Goal: Task Accomplishment & Management: Manage account settings

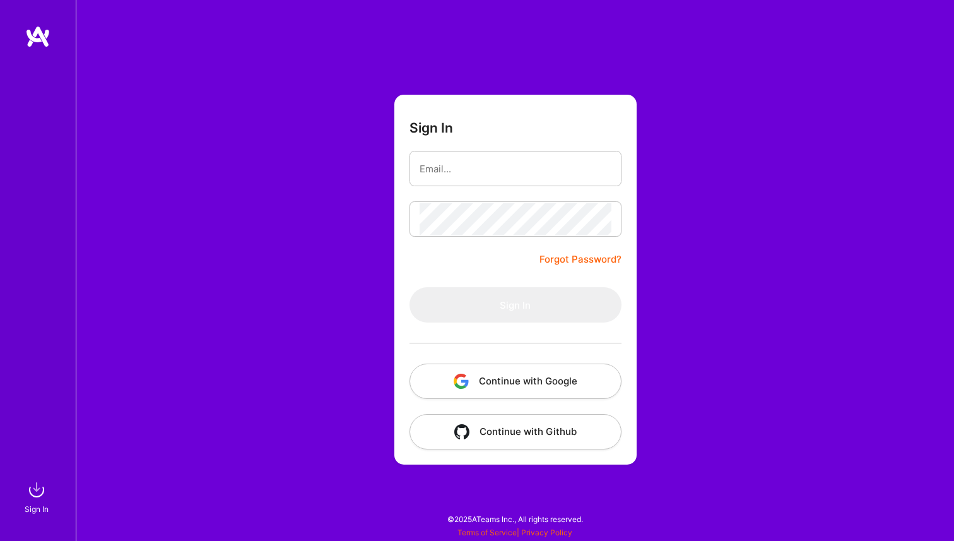
click at [506, 388] on button "Continue with Google" at bounding box center [516, 381] width 212 height 35
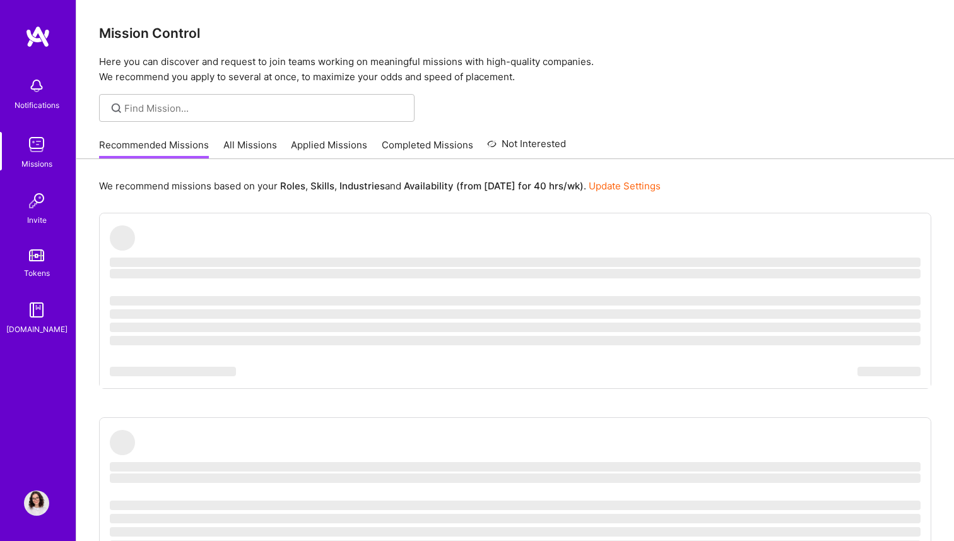
click at [33, 507] on img at bounding box center [36, 502] width 25 height 25
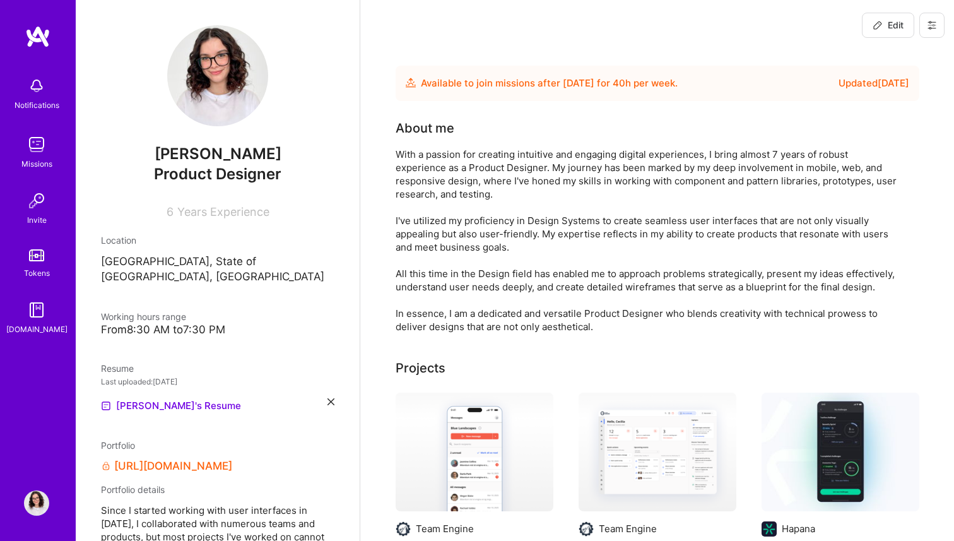
click at [878, 23] on icon at bounding box center [878, 25] width 10 height 10
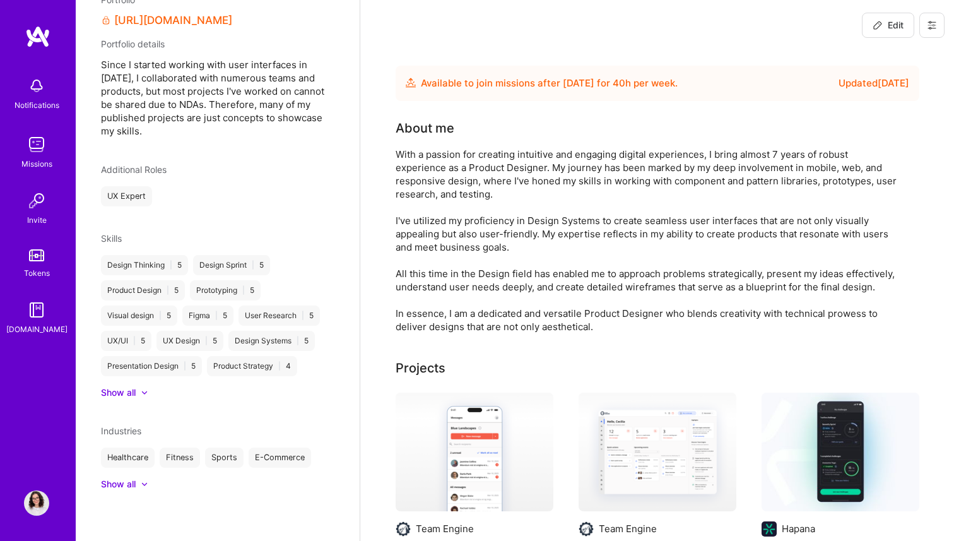
select select "US"
select select "Future Date"
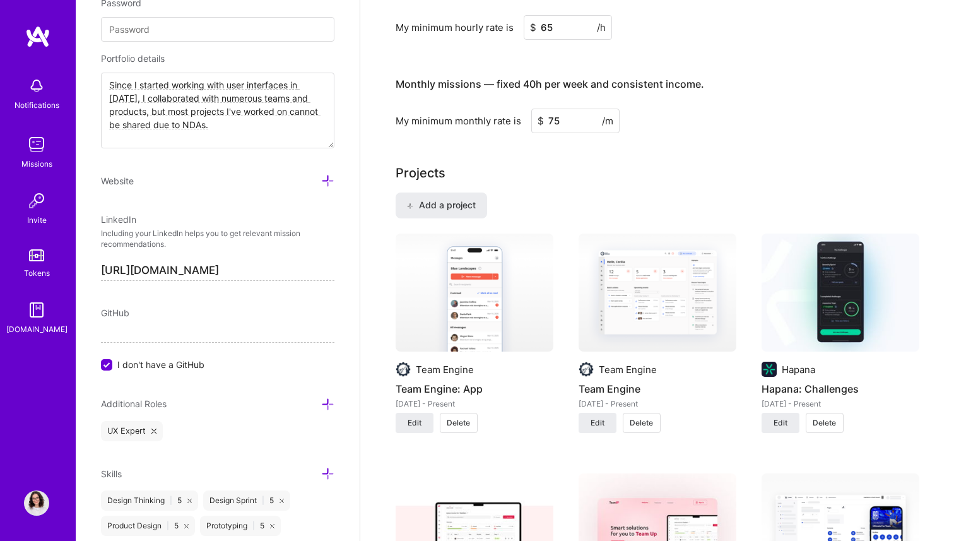
scroll to position [795, 0]
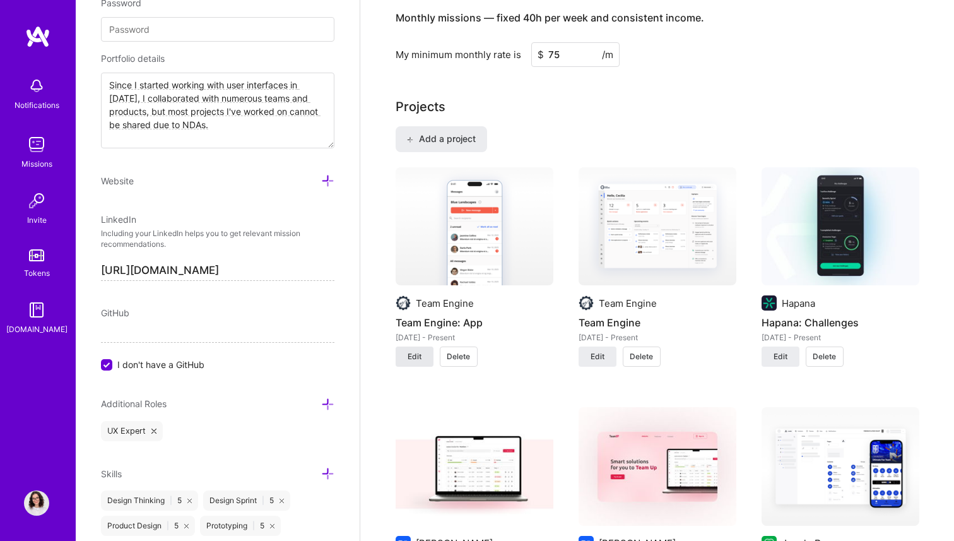
click at [420, 359] on span "Edit" at bounding box center [415, 356] width 14 height 11
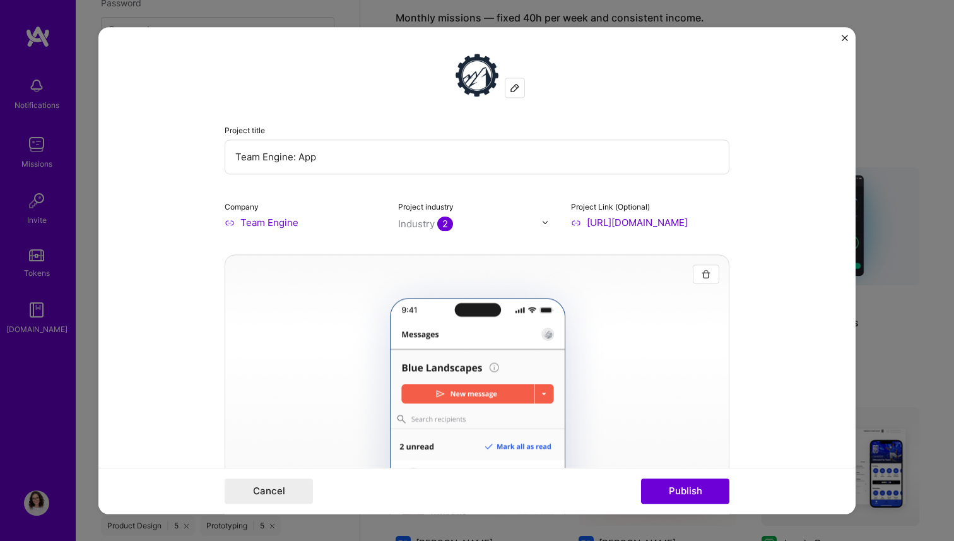
click at [645, 223] on input "[URL][DOMAIN_NAME]" at bounding box center [650, 222] width 158 height 13
paste input "[DOMAIN_NAME][URL]"
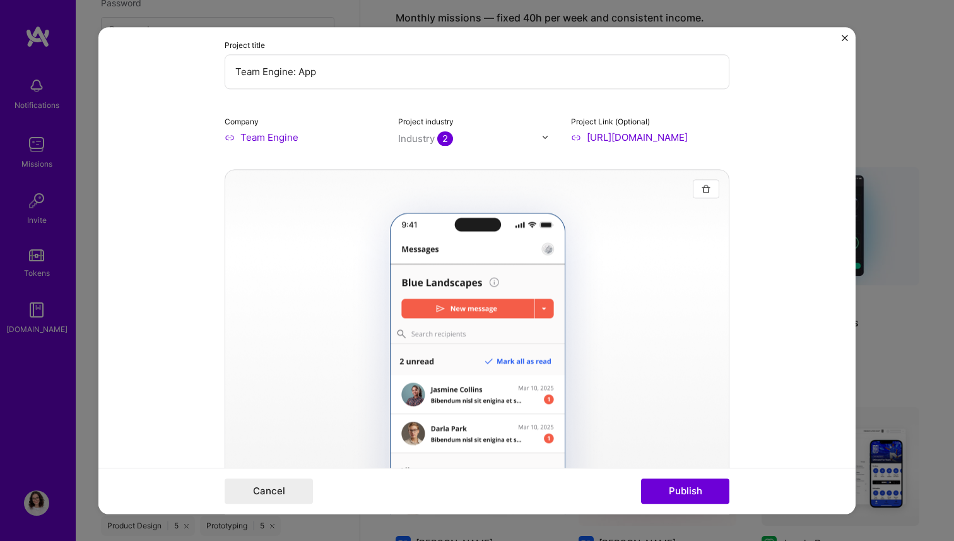
scroll to position [98, 0]
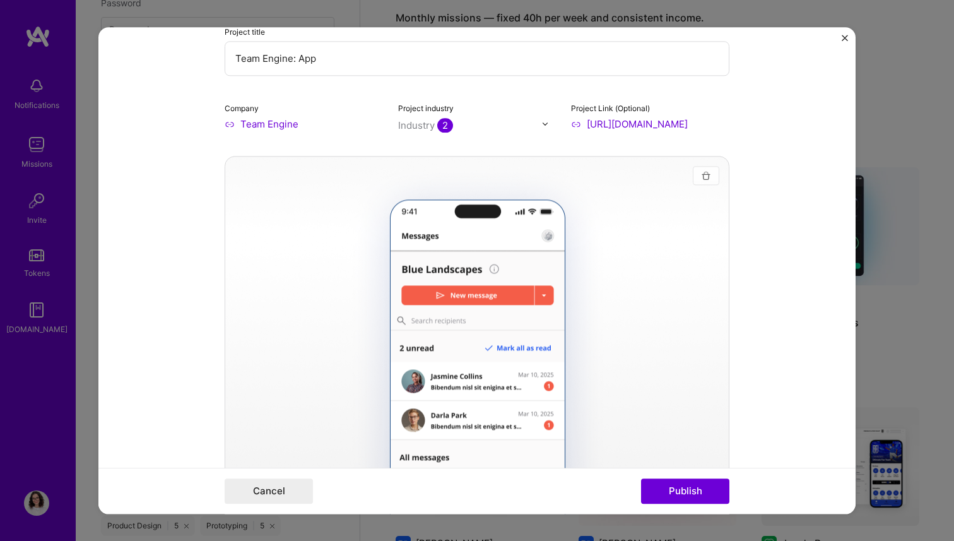
type input "[URL][DOMAIN_NAME]"
click at [705, 177] on img "button" at bounding box center [706, 175] width 10 height 10
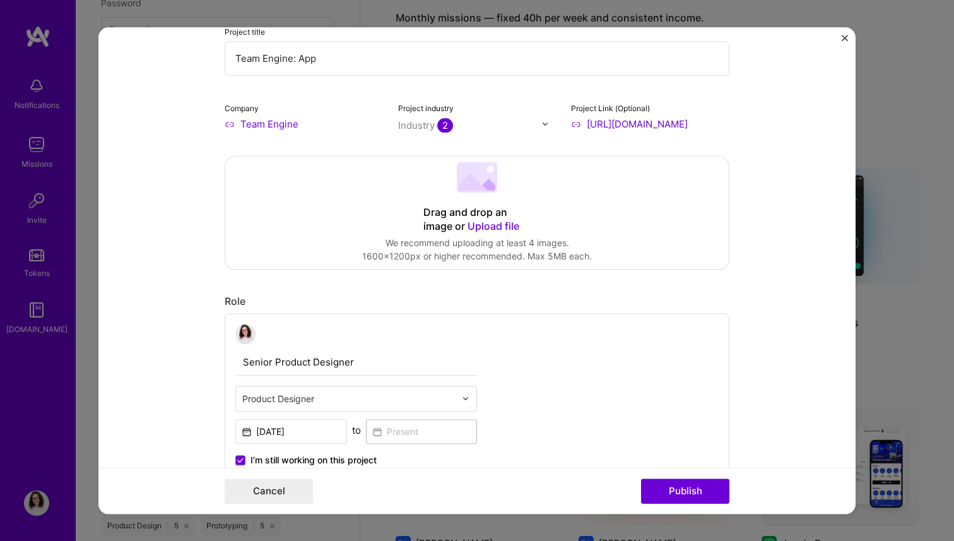
click at [501, 225] on span "Upload file" at bounding box center [494, 226] width 52 height 13
click at [495, 229] on span "Upload file" at bounding box center [494, 226] width 52 height 13
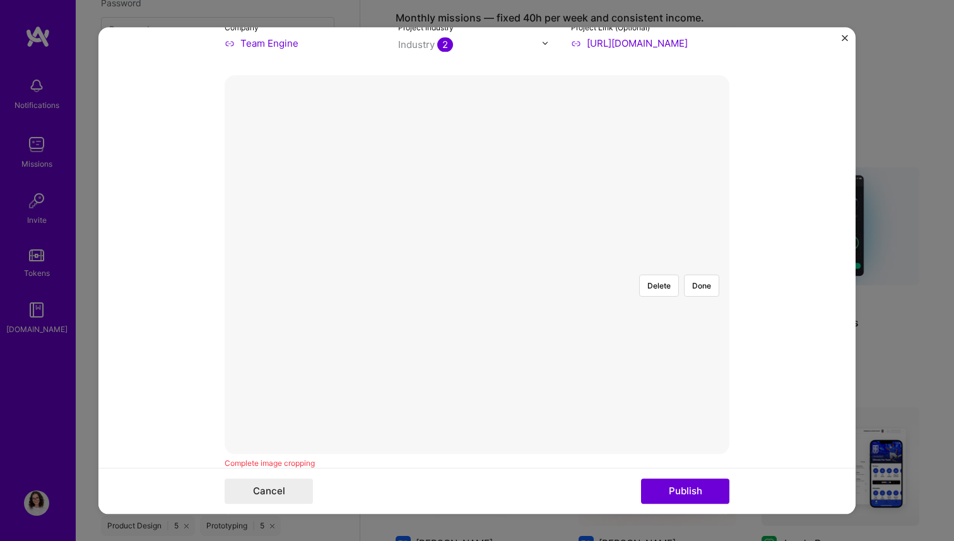
scroll to position [179, 0]
click at [477, 265] on div at bounding box center [477, 265] width 0 height 0
click at [547, 316] on div at bounding box center [735, 467] width 432 height 324
click at [714, 265] on div "Delete Done" at bounding box center [477, 265] width 505 height 0
click at [598, 295] on div at bounding box center [730, 463] width 447 height 336
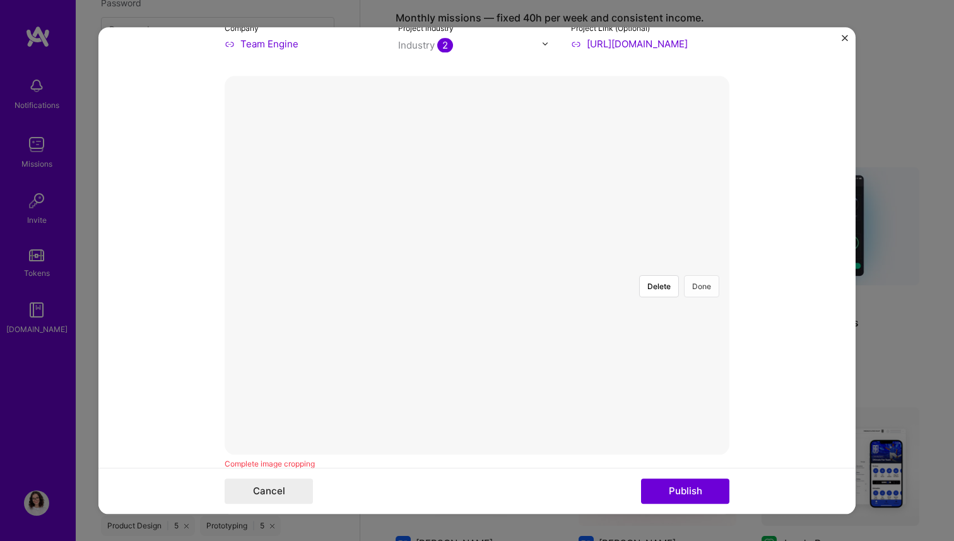
click at [710, 275] on button "Done" at bounding box center [701, 286] width 35 height 22
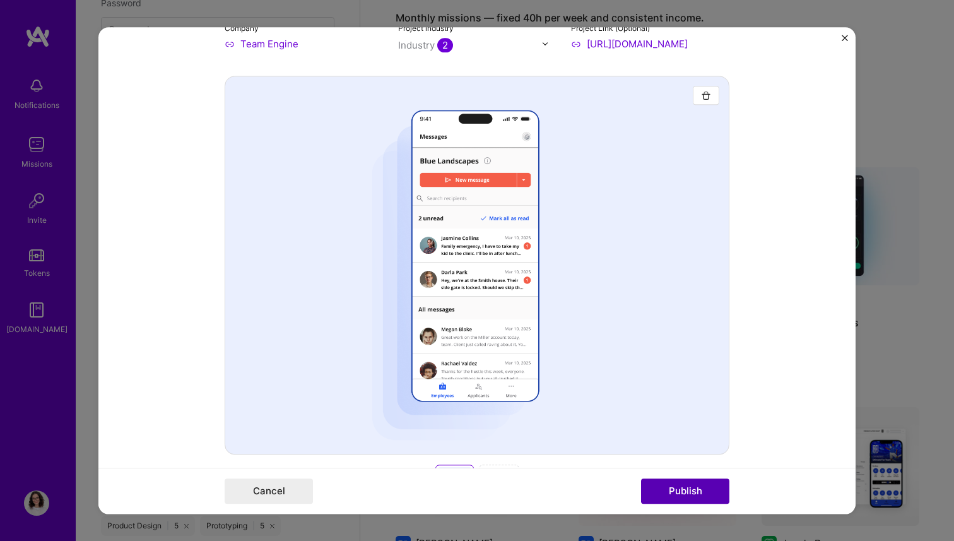
click at [690, 485] on button "Publish" at bounding box center [685, 490] width 88 height 25
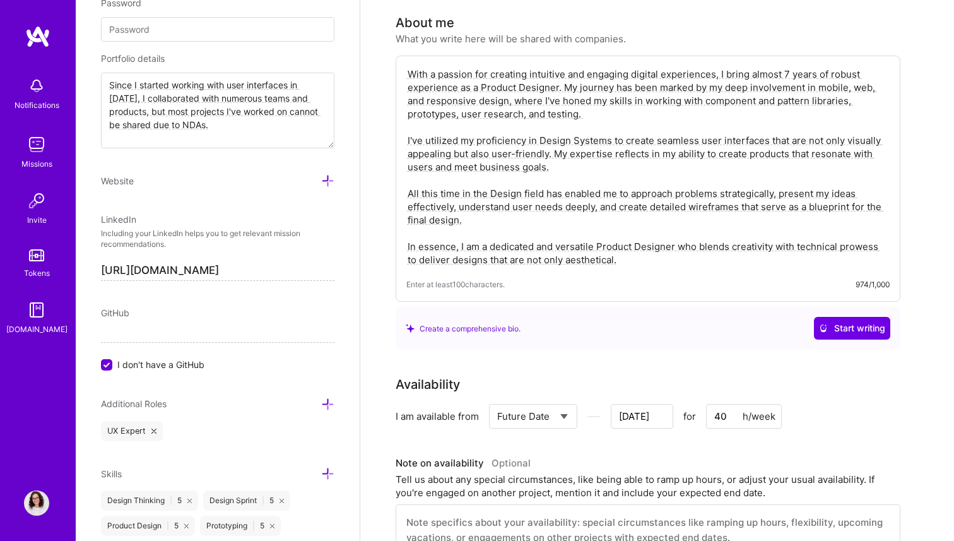
scroll to position [0, 0]
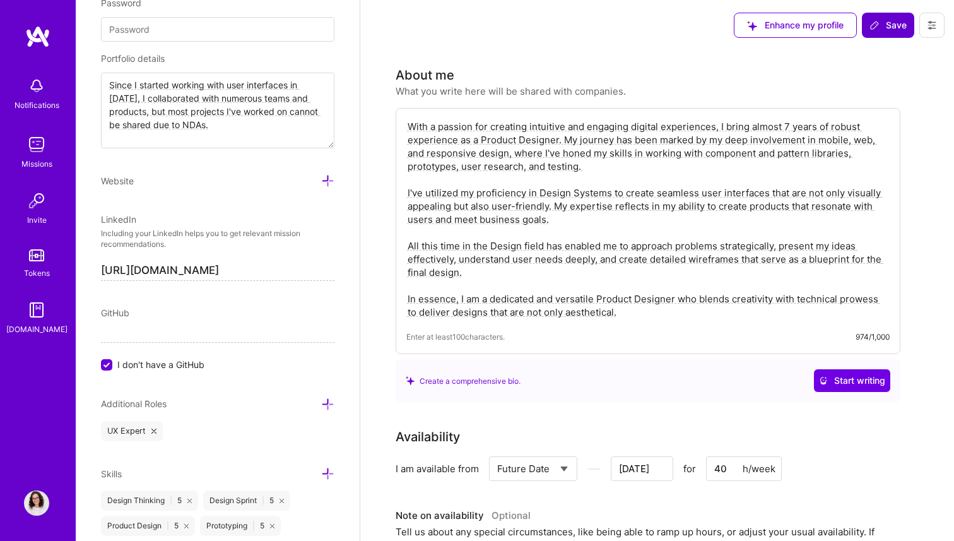
click at [883, 22] on span "Save" at bounding box center [888, 25] width 37 height 13
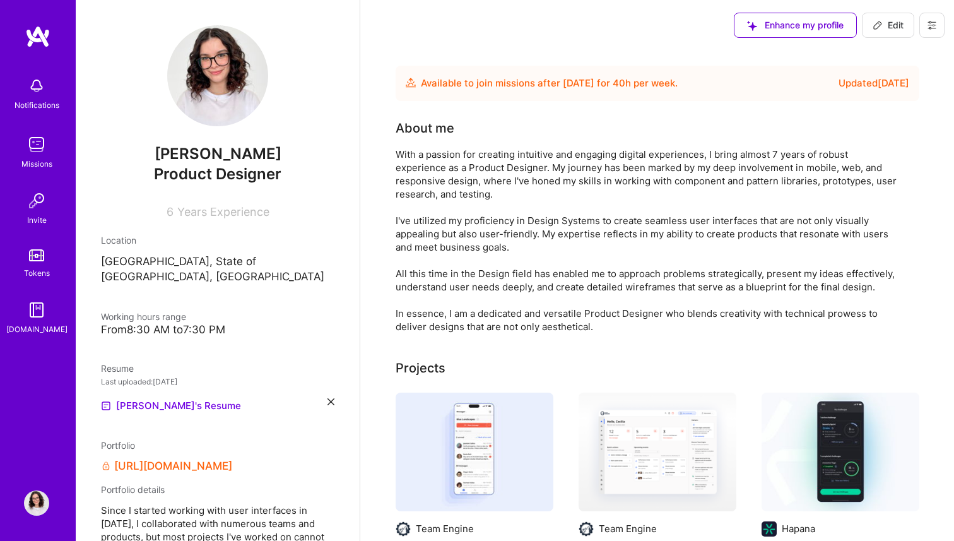
click at [885, 35] on button "Edit" at bounding box center [888, 25] width 52 height 25
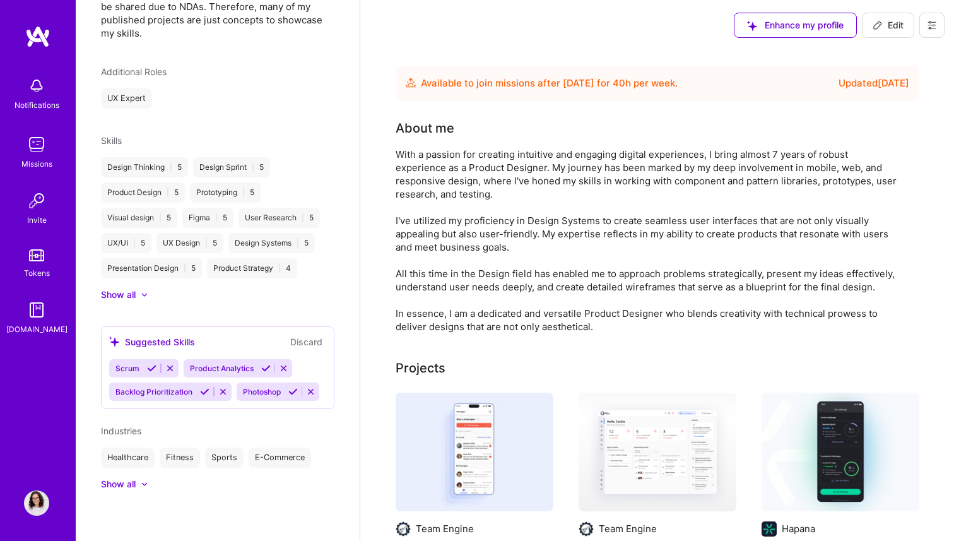
select select "US"
select select "Future Date"
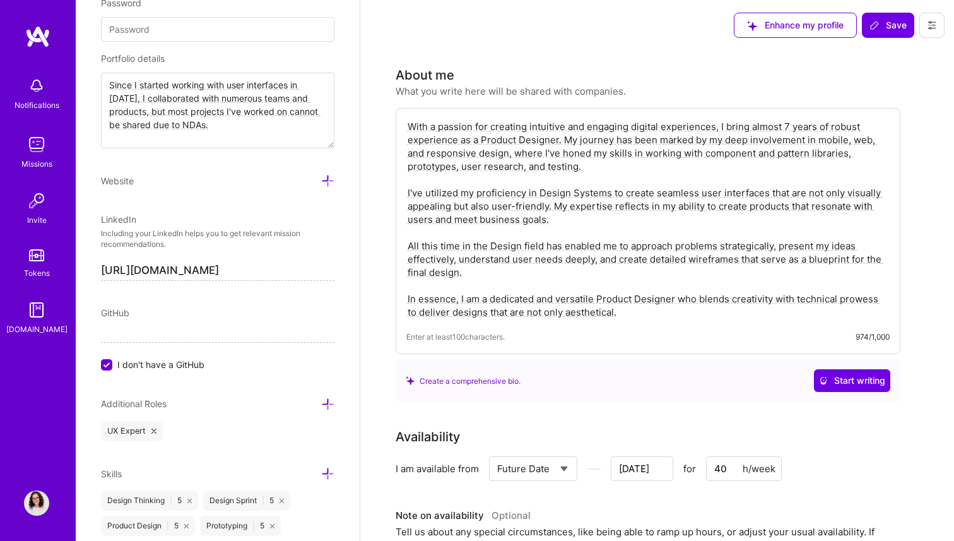
click at [238, 133] on textarea "Since I started working with user interfaces in [DATE], I collaborated with num…" at bounding box center [218, 111] width 234 height 76
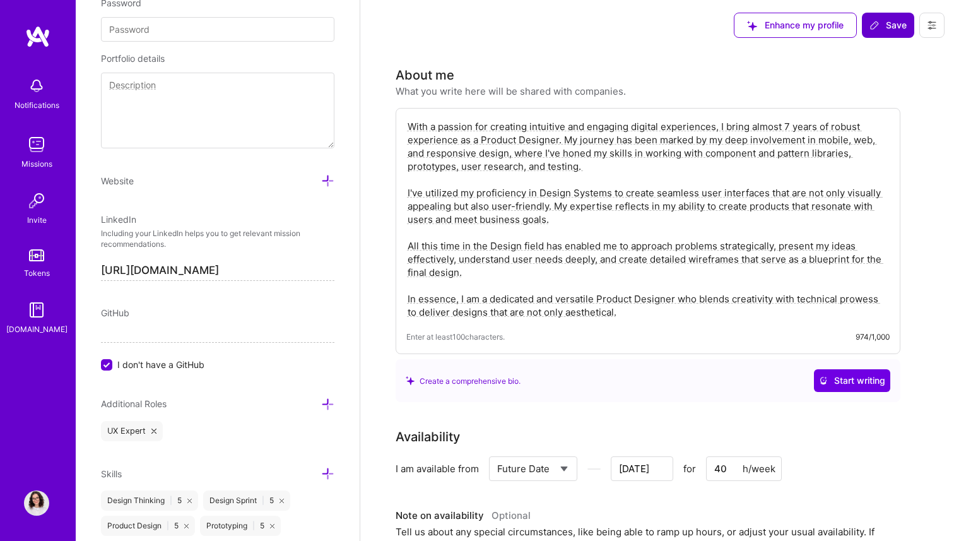
click at [882, 18] on button "Save" at bounding box center [888, 25] width 52 height 25
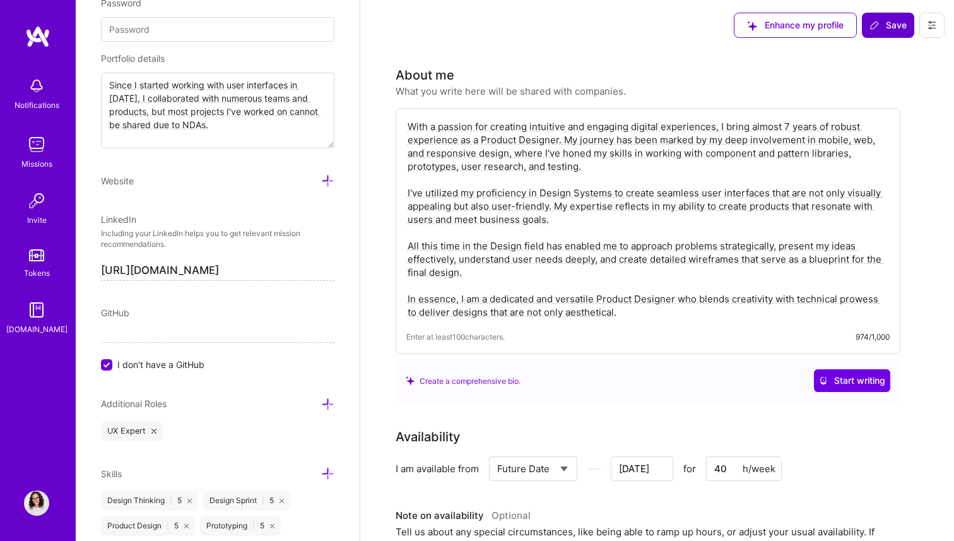
type textarea "Since I started working with user interfaces in [DATE], I collaborated with num…"
click at [882, 18] on button "Save" at bounding box center [888, 25] width 52 height 25
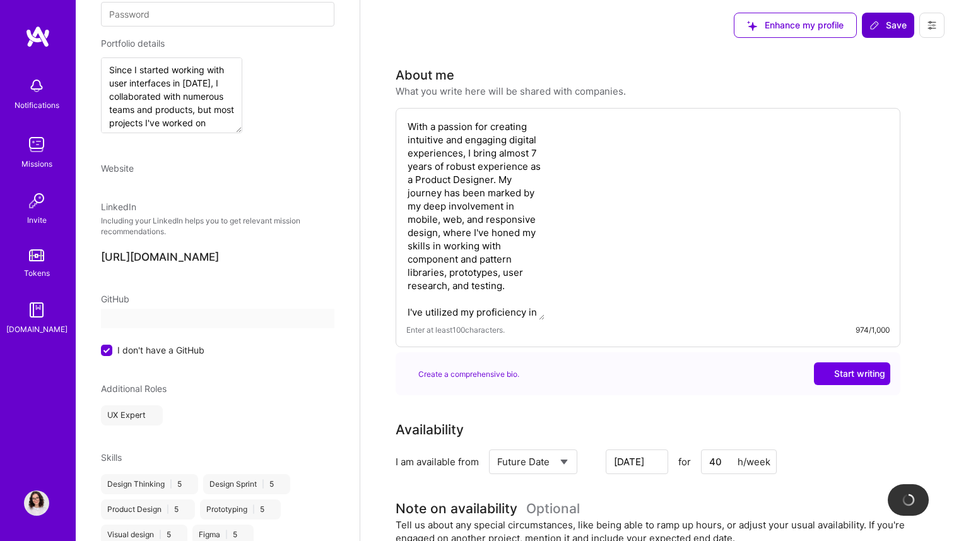
scroll to position [416, 0]
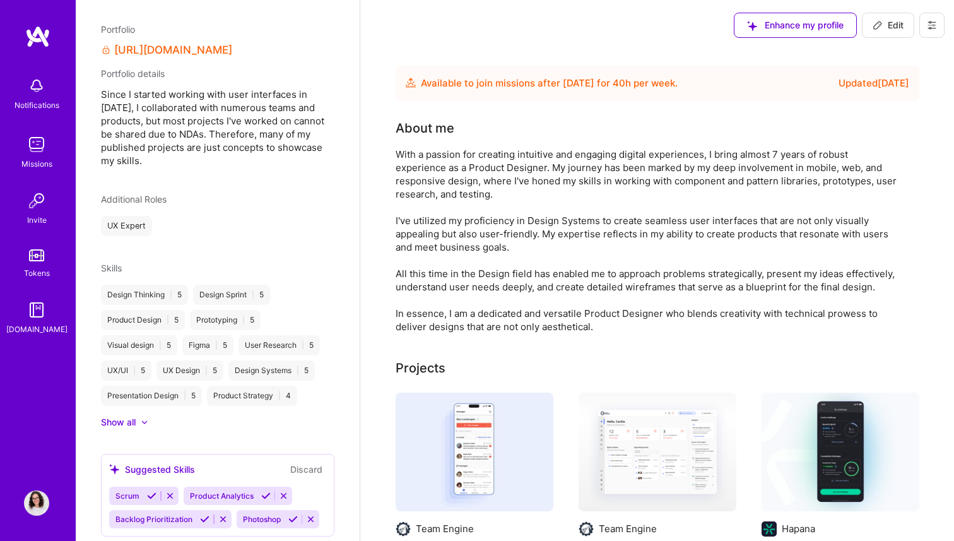
click at [882, 18] on button "Edit" at bounding box center [888, 25] width 52 height 25
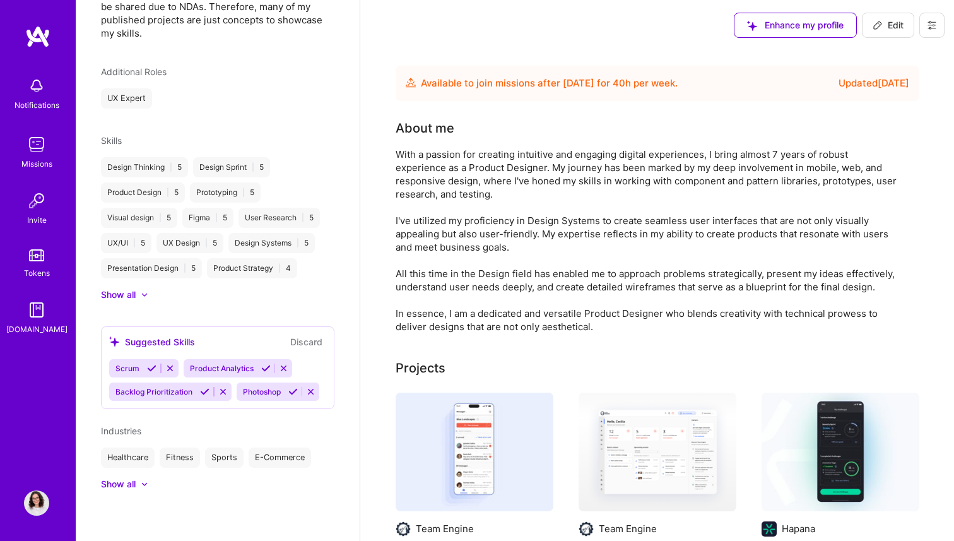
select select "US"
select select "Future Date"
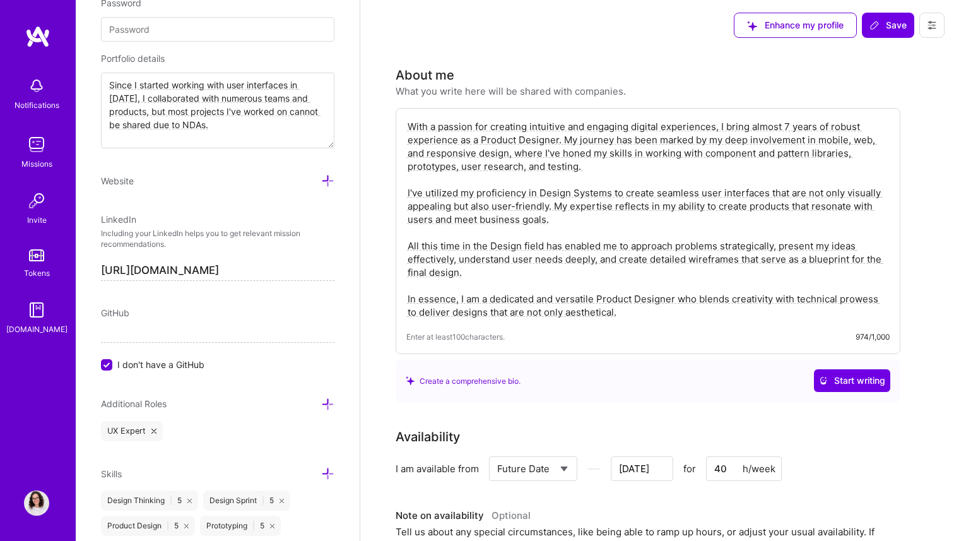
click at [235, 114] on textarea "Since I started working with user interfaces in [DATE], I collaborated with num…" at bounding box center [218, 111] width 234 height 76
drag, startPoint x: 222, startPoint y: 141, endPoint x: 319, endPoint y: 102, distance: 104.4
click at [319, 102] on textarea "Since I started working with user interfaces in [DATE], I collaborated with num…" at bounding box center [218, 111] width 234 height 76
drag, startPoint x: 155, startPoint y: 115, endPoint x: 146, endPoint y: 115, distance: 8.2
click at [146, 115] on textarea "Since I started working with user interfaces in [DATE], I collaborated with num…" at bounding box center [218, 111] width 234 height 76
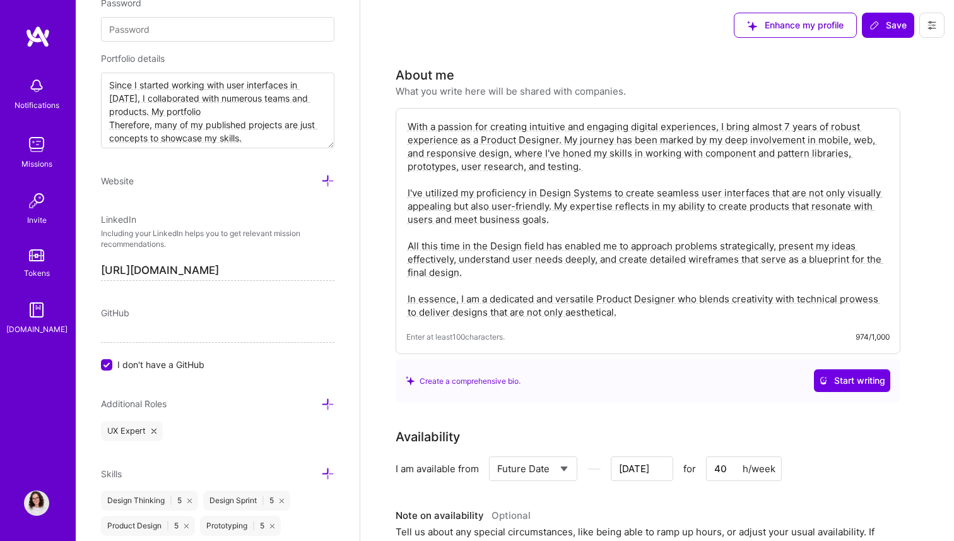
scroll to position [2, 0]
drag, startPoint x: 251, startPoint y: 145, endPoint x: 165, endPoint y: 105, distance: 94.6
click at [165, 105] on textarea "Since I started working with user interfaces in [DATE], I collaborated with num…" at bounding box center [218, 111] width 234 height 76
type textarea "Since I started working with user interfaces in [DATE], I collaborated with num…"
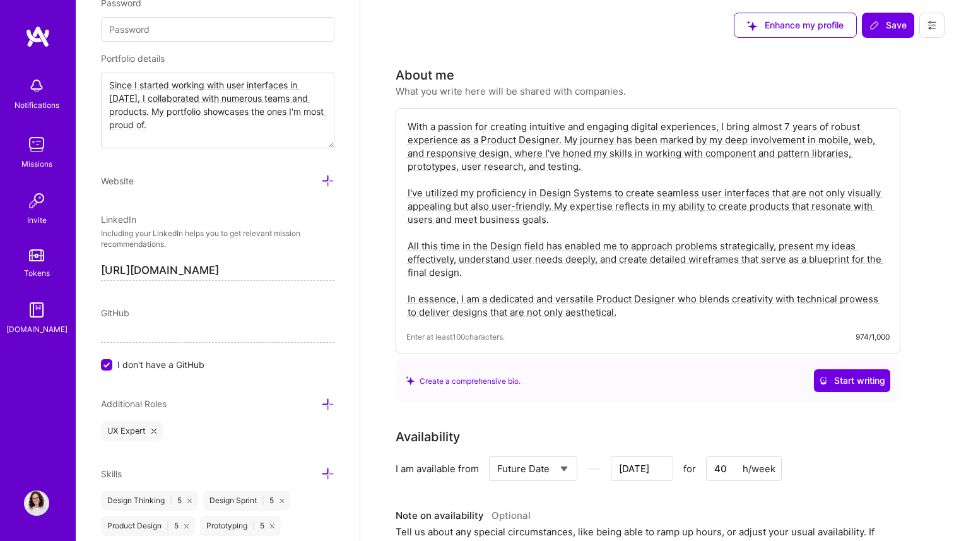
click at [877, 31] on span "Save" at bounding box center [888, 25] width 37 height 13
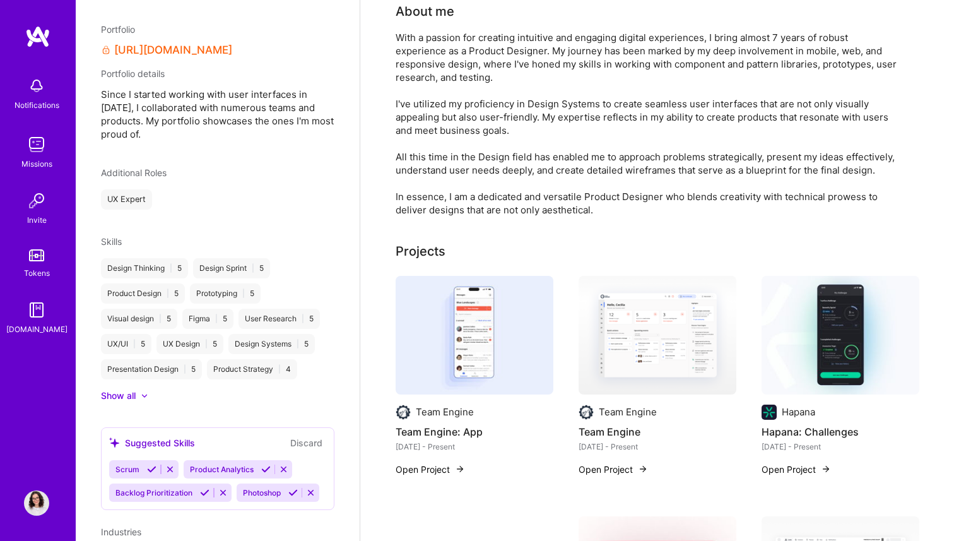
scroll to position [12, 0]
